Goal: Task Accomplishment & Management: Manage account settings

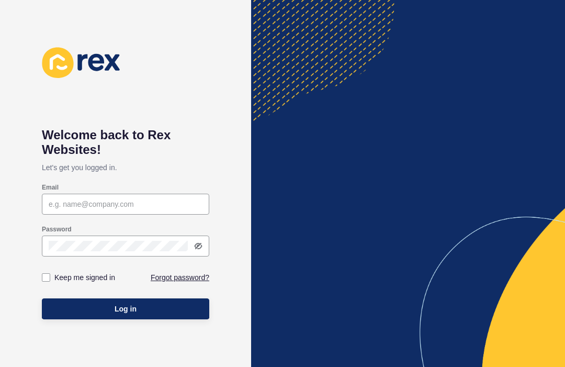
click at [162, 187] on div "Email" at bounding box center [125, 187] width 167 height 8
click at [193, 209] on input "Email" at bounding box center [126, 204] width 154 height 10
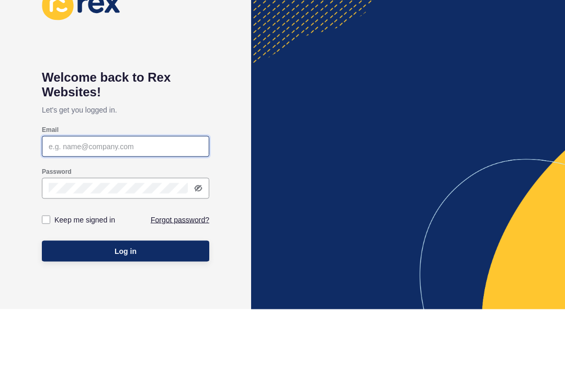
type input "l"
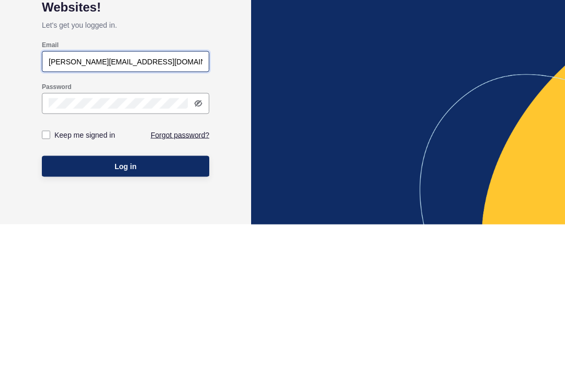
type input "[PERSON_NAME][EMAIL_ADDRESS][DOMAIN_NAME]"
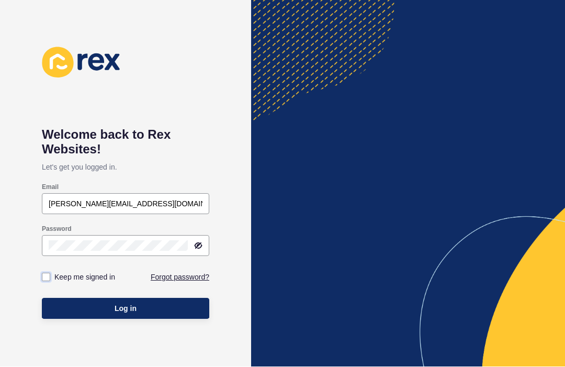
click at [50, 275] on label at bounding box center [46, 277] width 8 height 8
click at [50, 275] on input "Keep me signed in" at bounding box center [47, 277] width 7 height 7
checkbox input "true"
click at [164, 309] on button "Log in" at bounding box center [125, 308] width 167 height 21
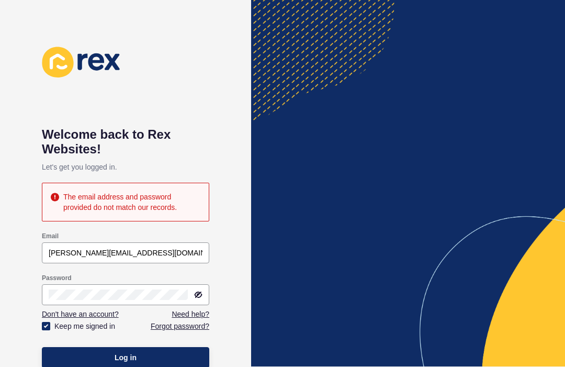
click at [201, 291] on icon at bounding box center [198, 294] width 8 height 8
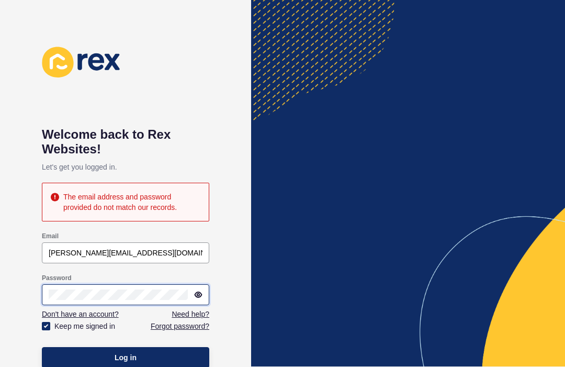
scroll to position [5, 0]
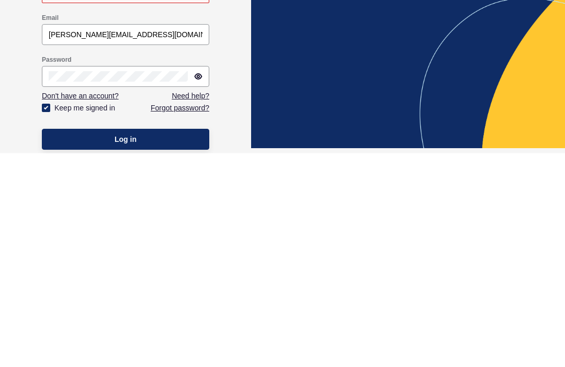
click at [198, 288] on icon at bounding box center [198, 290] width 7 height 5
click at [194, 280] on div at bounding box center [125, 290] width 167 height 21
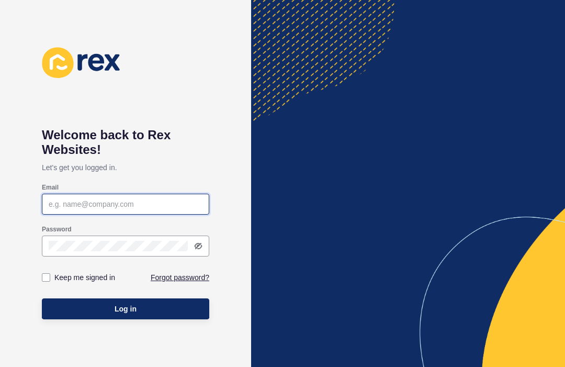
click at [59, 207] on input "Email" at bounding box center [126, 204] width 154 height 10
type input "[PERSON_NAME][EMAIL_ADDRESS][DOMAIN_NAME]"
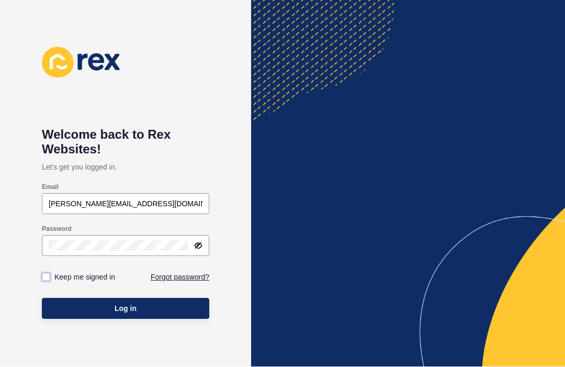
click at [50, 275] on label at bounding box center [46, 277] width 8 height 8
click at [50, 275] on input "Keep me signed in" at bounding box center [47, 277] width 7 height 7
checkbox input "true"
click at [65, 309] on button "Log in" at bounding box center [125, 308] width 167 height 21
